Goal: Task Accomplishment & Management: Complete application form

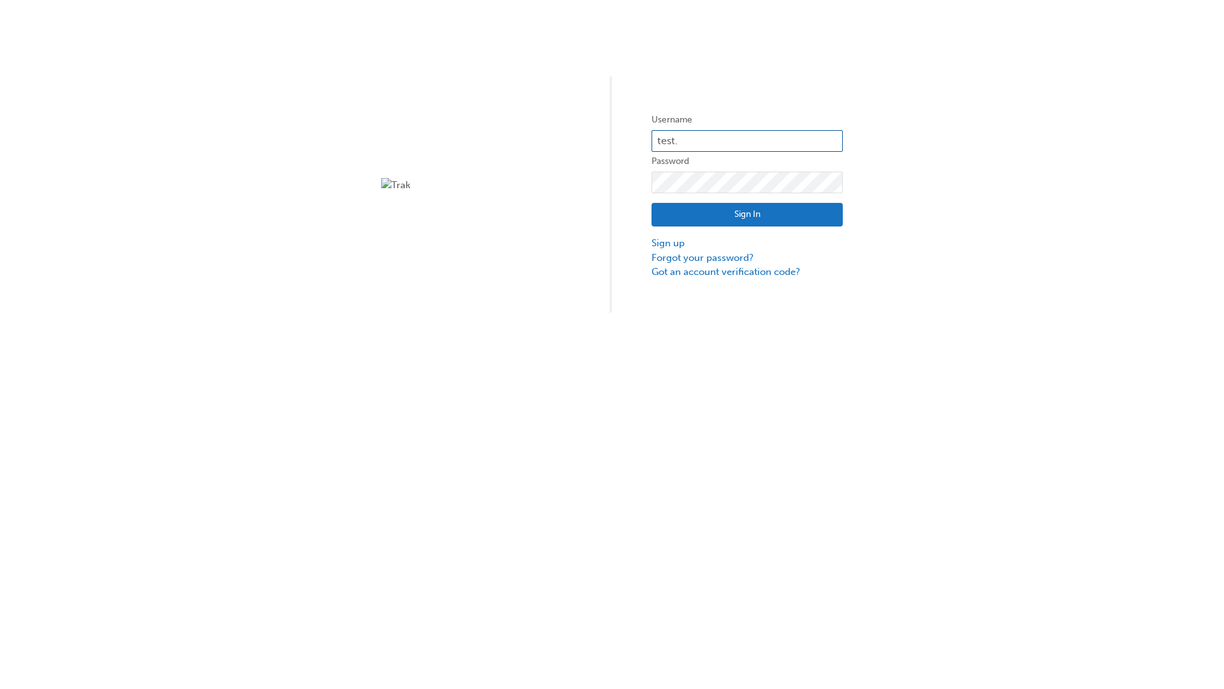
type input "test.e2e.user14"
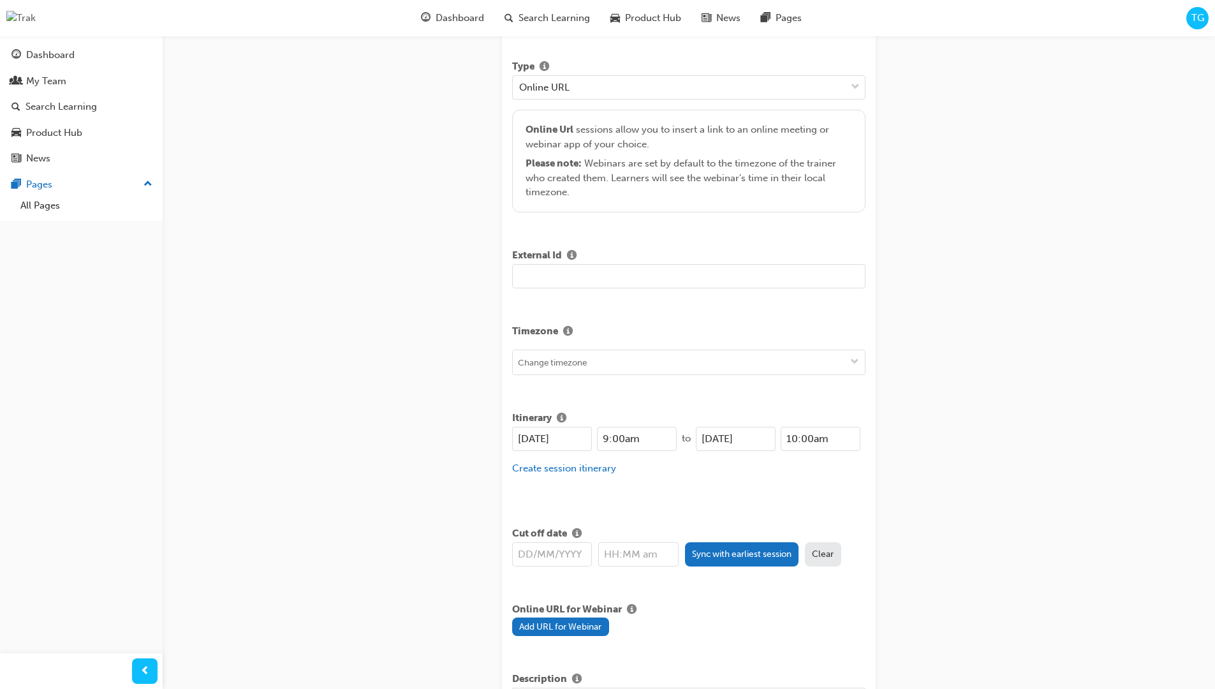
type input "Title for testing purposes"
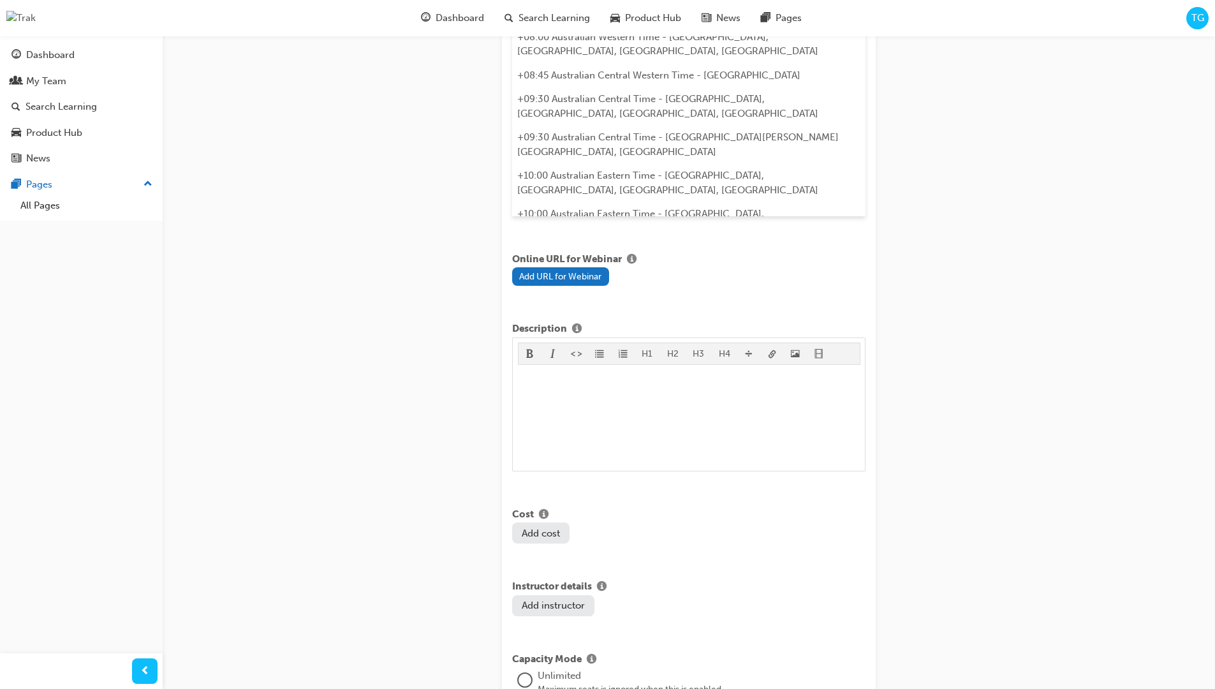
type input "australian western time"
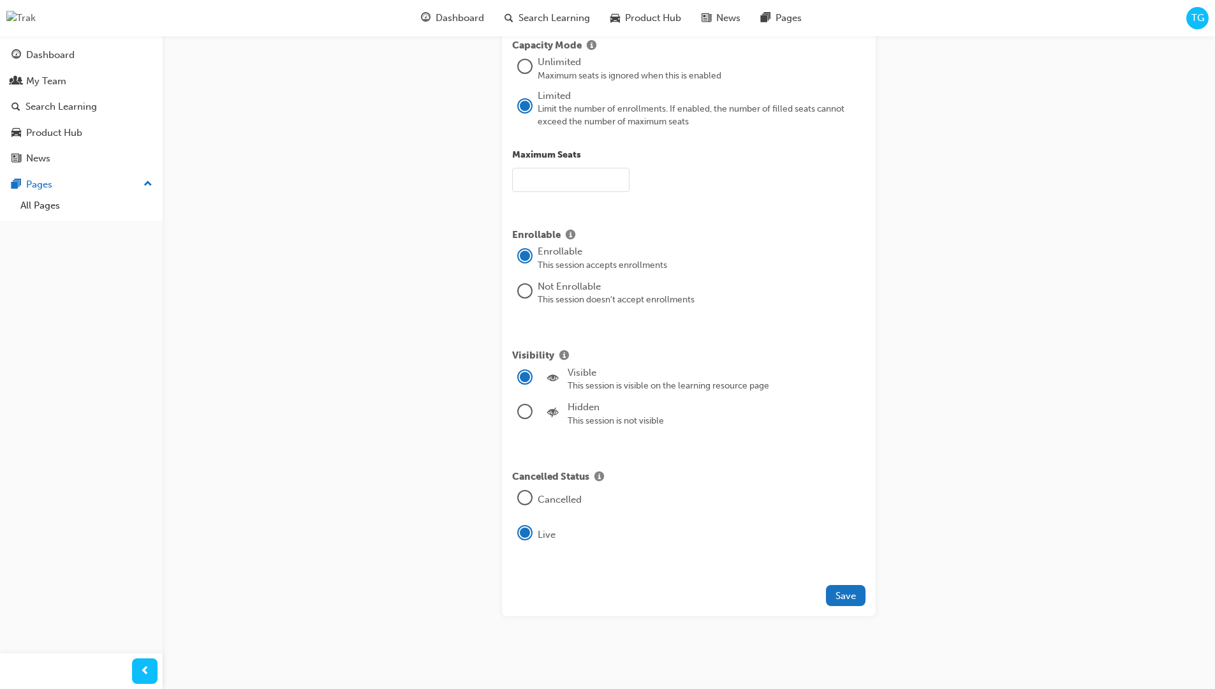
type input "21"
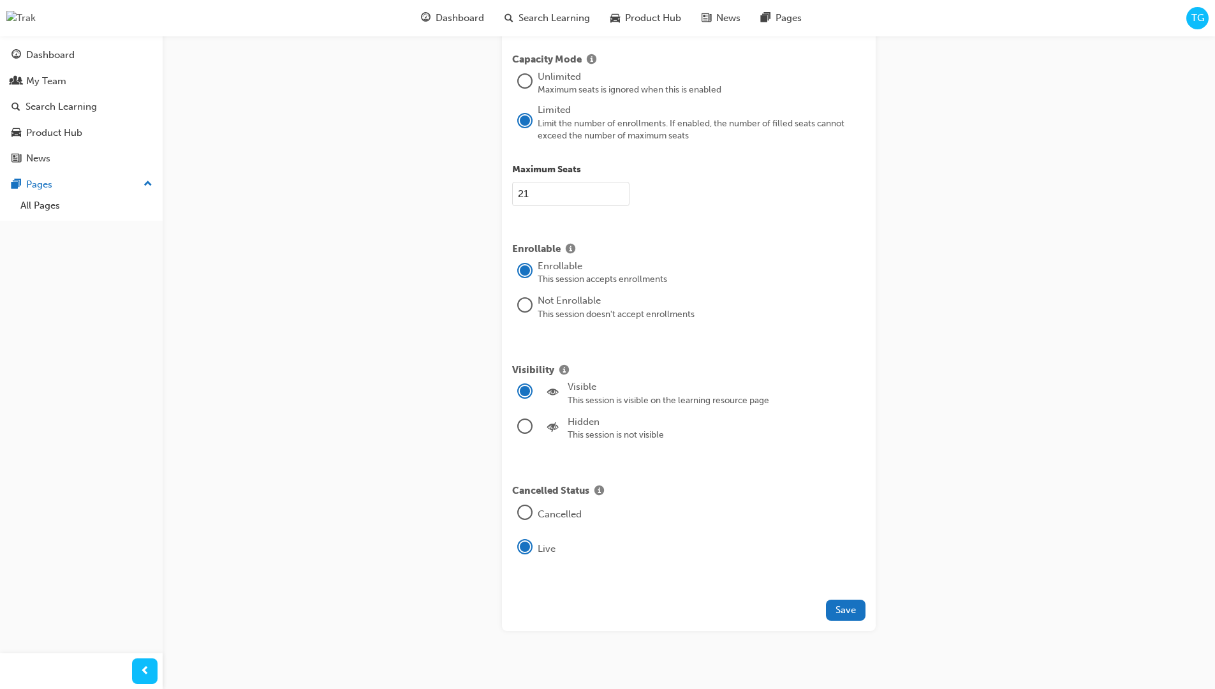
type input "[DATE]"
type input "9:00am"
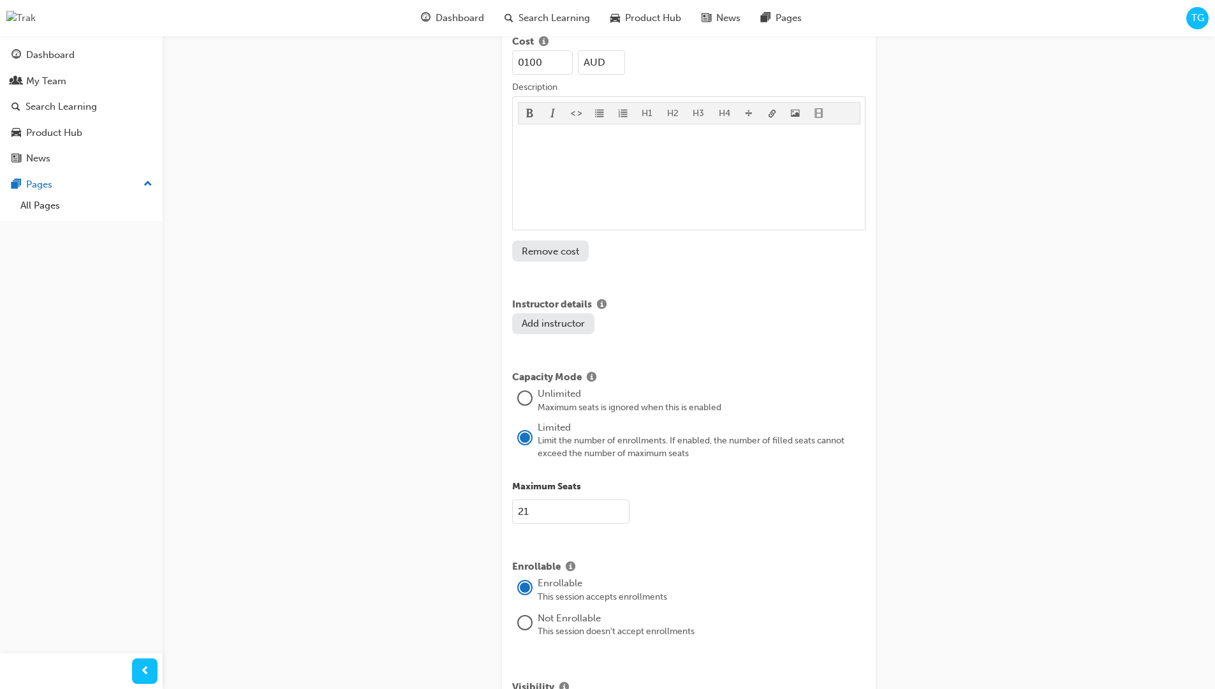
type input "100"
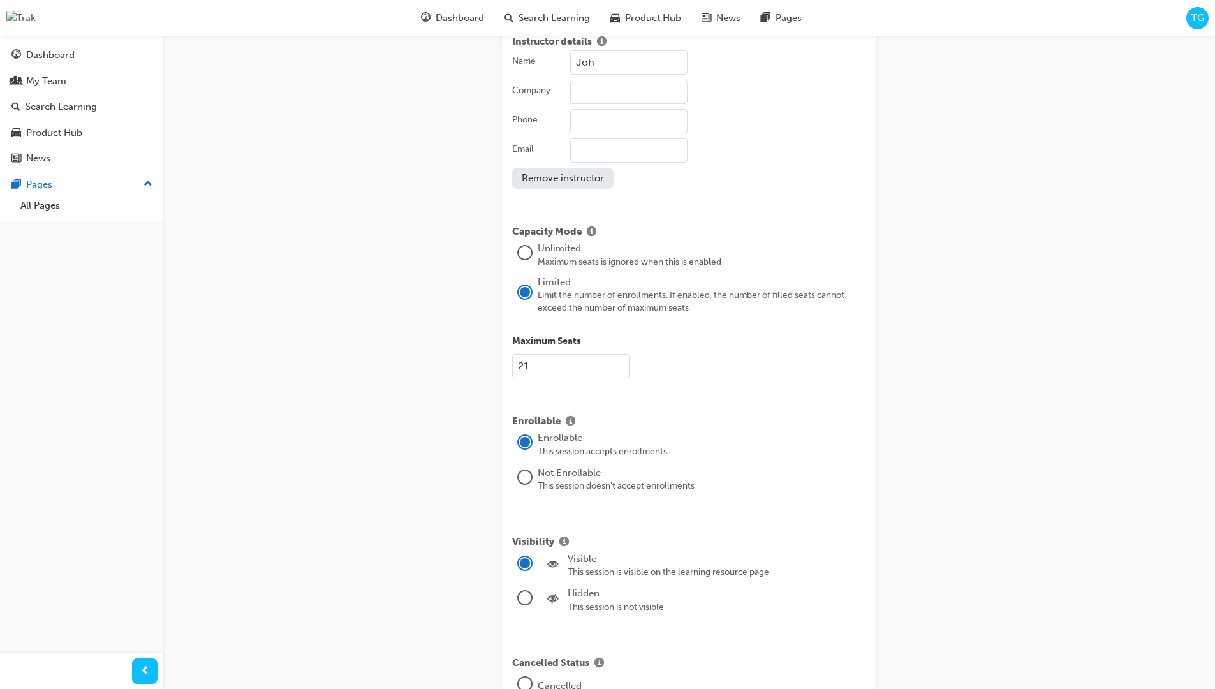
type input "[PERSON_NAME]"
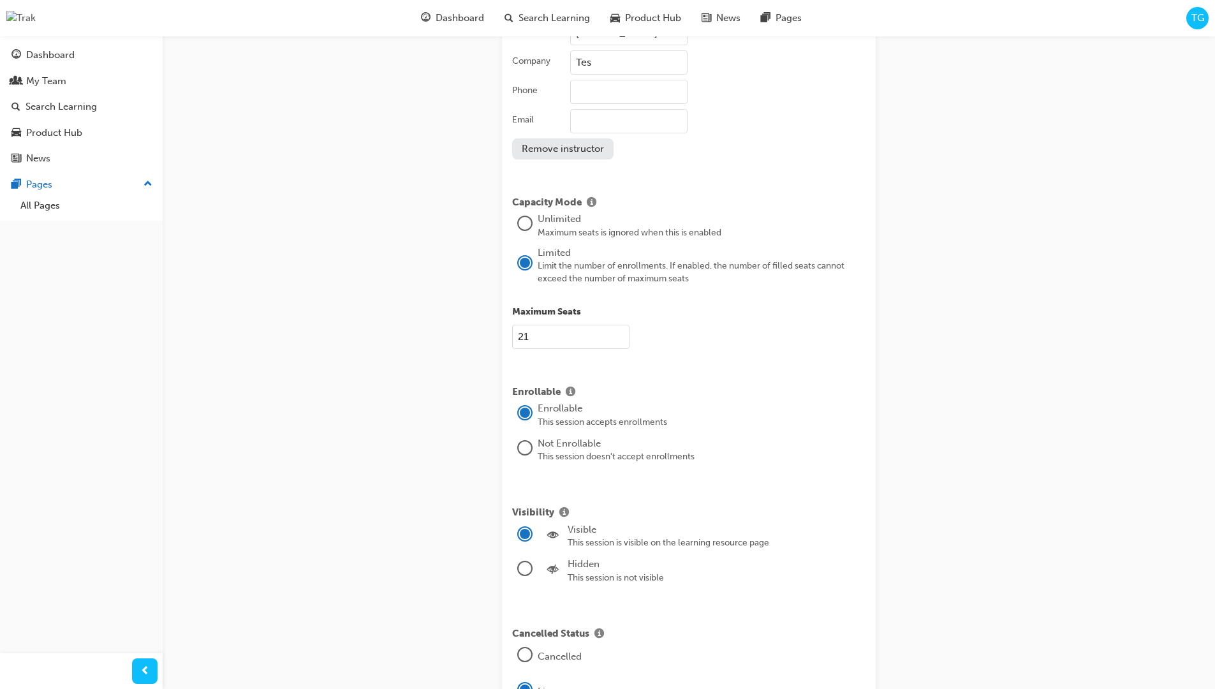
type input "Test corporation"
